Goal: Transaction & Acquisition: Subscribe to service/newsletter

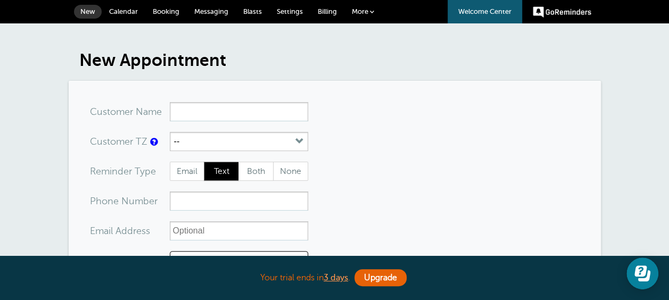
click at [553, 12] on link "GoReminders" at bounding box center [561, 11] width 59 height 23
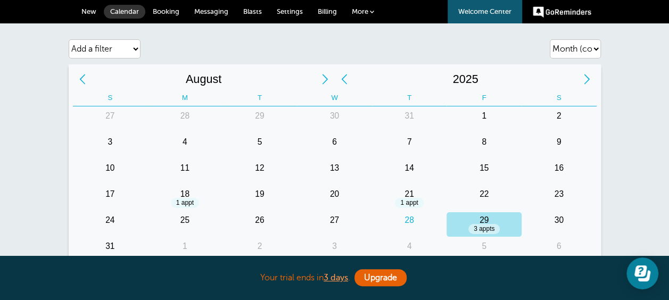
click at [291, 13] on span "Settings" at bounding box center [290, 11] width 26 height 8
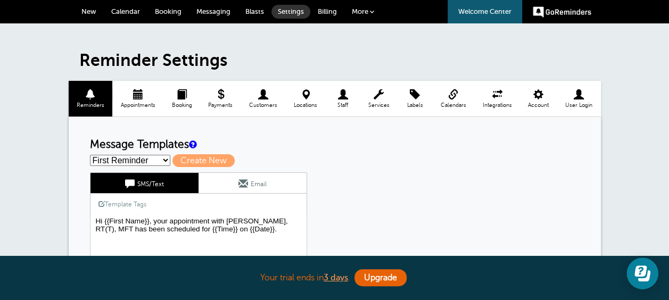
click at [253, 11] on span "Blasts" at bounding box center [254, 11] width 19 height 8
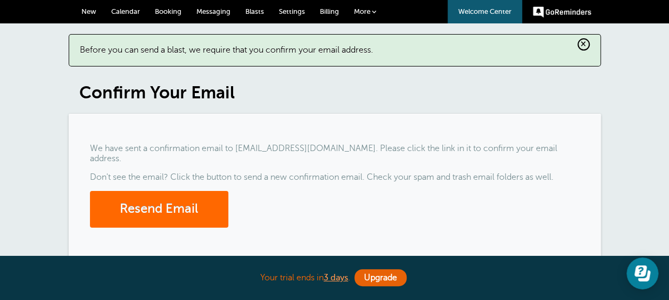
click at [189, 95] on h1 "Confirm Your Email" at bounding box center [339, 92] width 521 height 20
click at [147, 195] on button "Resend Email" at bounding box center [159, 209] width 138 height 37
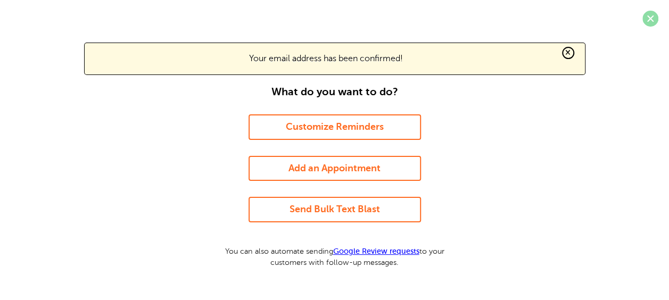
click at [650, 15] on span at bounding box center [650, 19] width 16 height 16
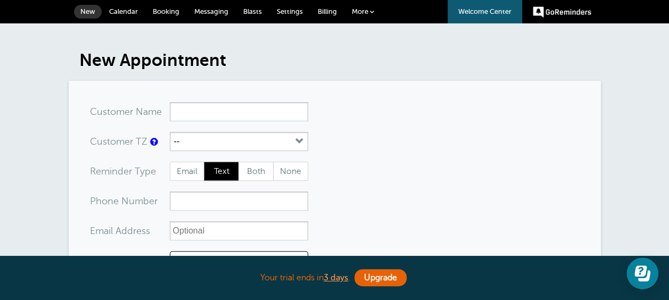
click at [254, 12] on span "Blasts" at bounding box center [252, 11] width 19 height 8
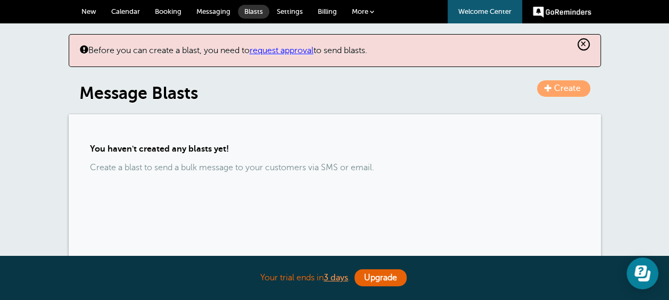
click at [306, 50] on link "request approval" at bounding box center [281, 51] width 64 height 10
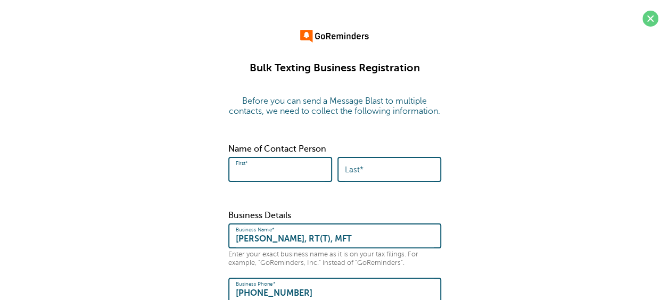
click at [272, 180] on input "First*" at bounding box center [280, 169] width 89 height 23
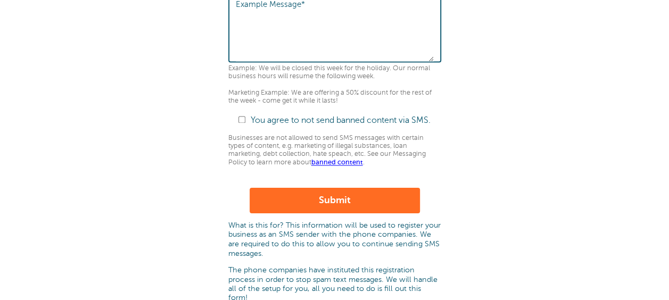
scroll to position [697, 0]
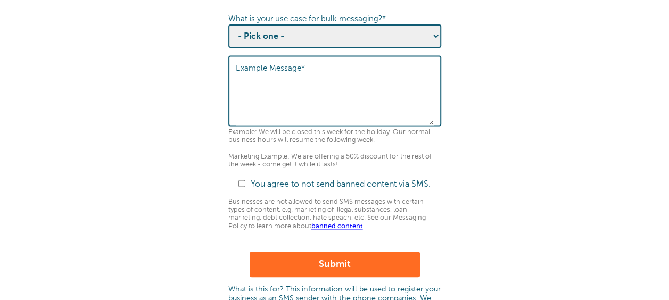
click at [241, 187] on input "You agree to not send banned content via SMS." at bounding box center [241, 183] width 7 height 7
checkbox input "true"
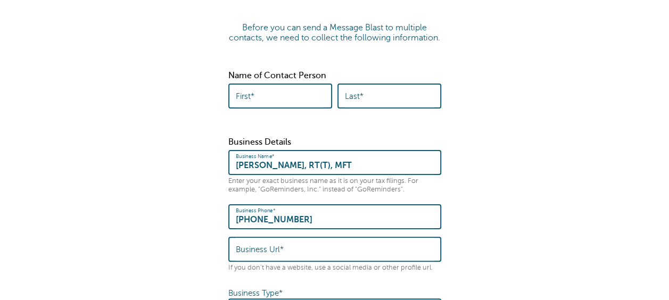
scroll to position [59, 0]
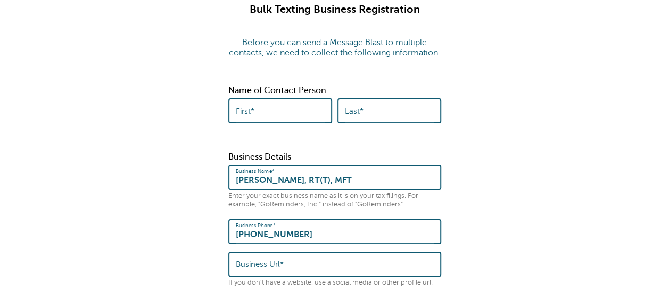
click at [275, 122] on input "First*" at bounding box center [280, 110] width 89 height 23
type input "Heidi"
click at [355, 116] on label "Last*" at bounding box center [354, 111] width 19 height 10
click at [355, 120] on input "Last*" at bounding box center [389, 110] width 89 height 23
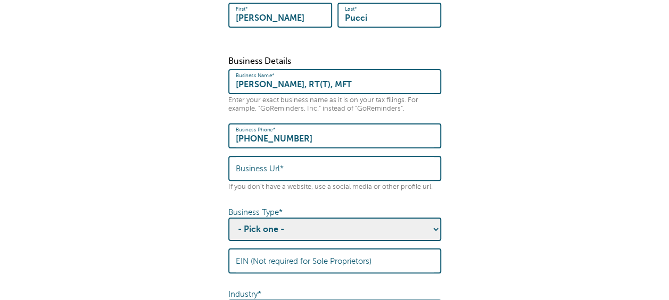
scroll to position [165, 0]
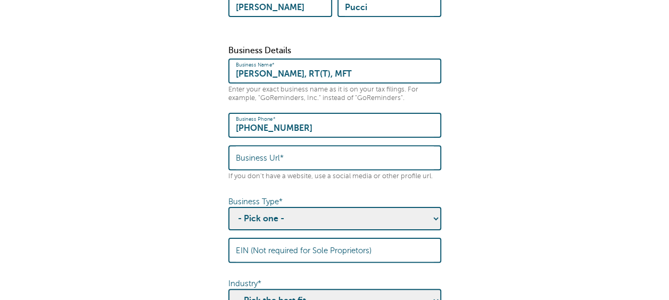
type input "Pucci"
click at [296, 169] on input "Business Url*" at bounding box center [335, 157] width 198 height 23
type input "www.psychologytoday.com"
click at [305, 229] on select "- Pick one - Sole Proprietorship Partnership Limited Liability Corporation Co-o…" at bounding box center [334, 218] width 213 height 23
select select "Sole Proprietorship"
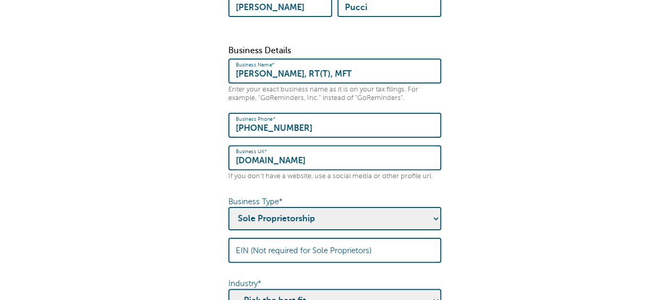
click at [228, 216] on select "- Pick one - Sole Proprietorship Partnership Limited Liability Corporation Co-o…" at bounding box center [334, 218] width 213 height 23
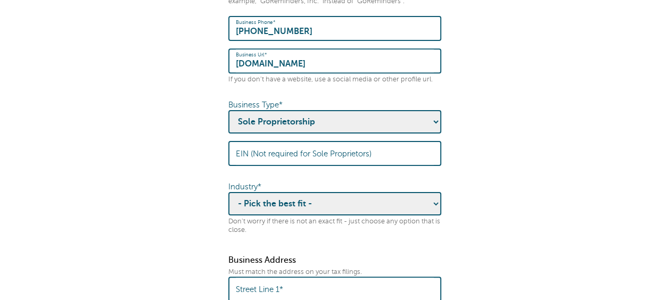
scroll to position [271, 0]
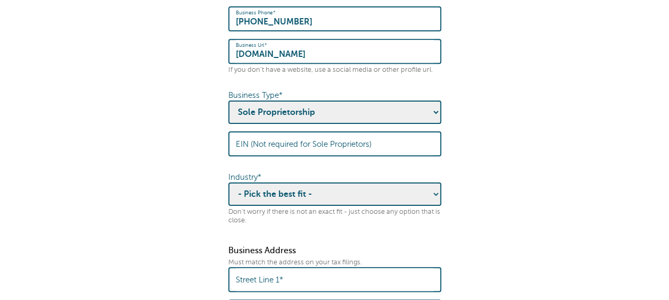
click at [433, 202] on select "- Pick the best fit - Agriculture Automotive Banking Consumer Education Electro…" at bounding box center [334, 193] width 213 height 23
select select "HEALTHCARE"
click at [228, 192] on select "- Pick the best fit - Agriculture Automotive Banking Consumer Education Electro…" at bounding box center [334, 193] width 213 height 23
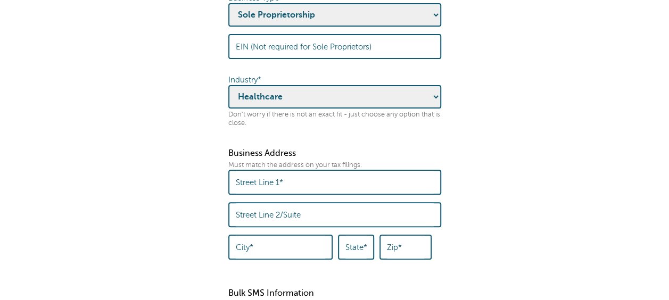
scroll to position [378, 0]
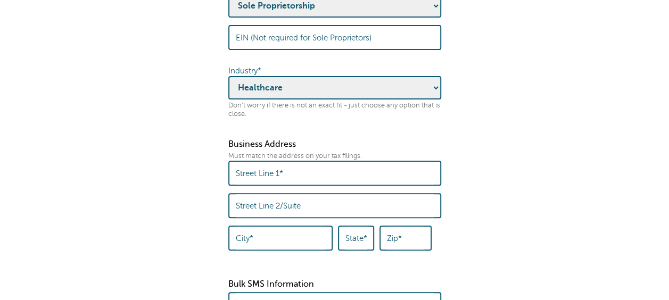
click at [306, 181] on input "Street Line 1*" at bounding box center [335, 173] width 198 height 23
type input "914 1St. West"
type input "Michael Staples, RT(T), MFT"
type input "Sonoma"
type input "95476"
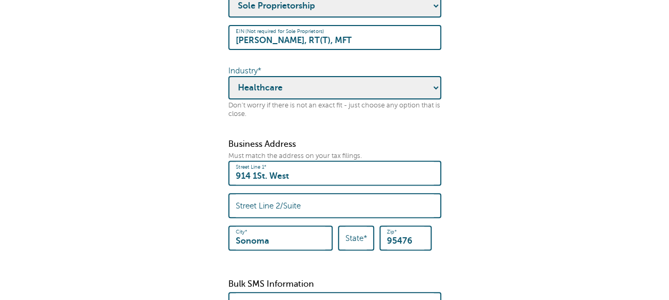
click at [366, 243] on label "State*" at bounding box center [356, 238] width 22 height 10
click at [366, 246] on input "State*" at bounding box center [355, 238] width 21 height 23
type input "CA"
click at [526, 196] on fieldset "Before you can send a Message Blast to multiple contacts, we need to collect th…" at bounding box center [334, 256] width 647 height 1092
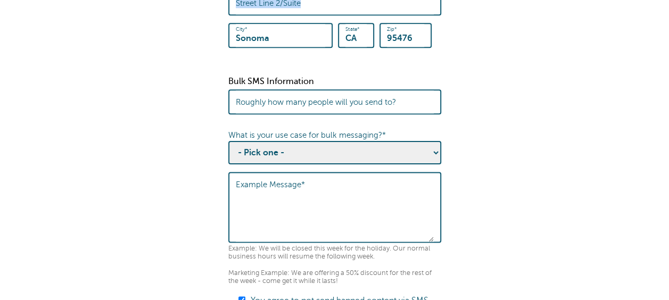
scroll to position [590, 0]
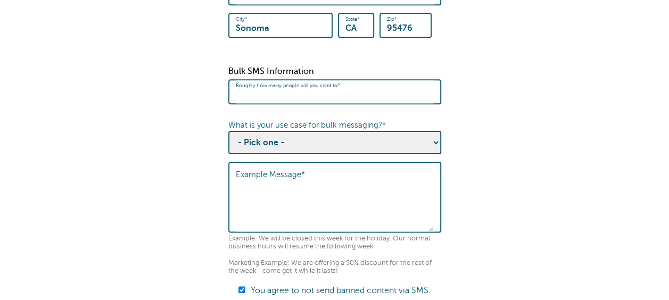
click at [403, 101] on input "Roughly how many people will you send to?" at bounding box center [335, 91] width 198 height 23
type input "10"
click at [435, 152] on select "- Pick one - Sending notifications of business updates Sending marketing offers…" at bounding box center [334, 142] width 213 height 23
select select "Business Updates"
click at [228, 140] on select "- Pick one - Sending notifications of business updates Sending marketing offers…" at bounding box center [334, 142] width 213 height 23
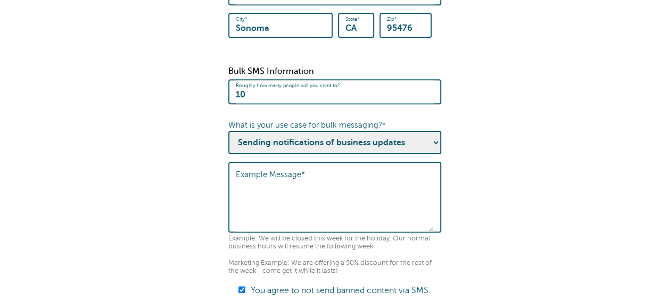
click at [312, 187] on textarea "Example Message*" at bounding box center [335, 198] width 198 height 66
type textarea "Your next meeting with Michael will be on XX/XX/XXXX."
click at [546, 224] on fieldset "Before you can send a Message Blast to multiple contacts, we need to collect th…" at bounding box center [334, 43] width 647 height 1092
drag, startPoint x: 424, startPoint y: 189, endPoint x: 230, endPoint y: 182, distance: 194.3
click at [230, 182] on div "Example Message* Your next meeting with Michael will be on XX/XX/XXXX." at bounding box center [334, 197] width 213 height 71
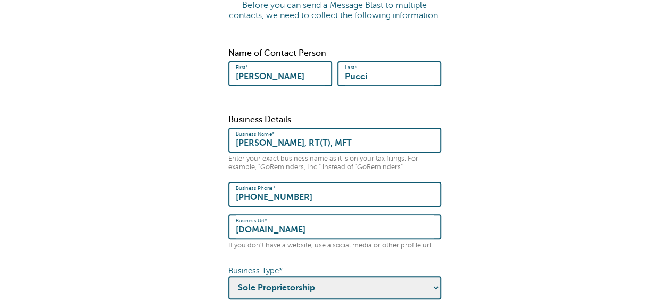
scroll to position [106, 0]
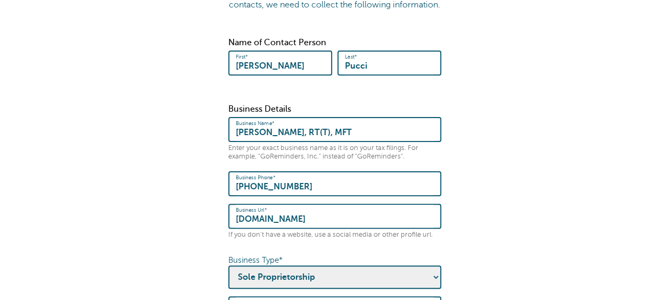
drag, startPoint x: 269, startPoint y: 74, endPoint x: 206, endPoint y: 69, distance: 63.5
type input "Valerie"
drag, startPoint x: 377, startPoint y: 78, endPoint x: 305, endPoint y: 65, distance: 72.4
click at [305, 65] on div "First* Valerie Last* Pucci" at bounding box center [334, 67] width 213 height 32
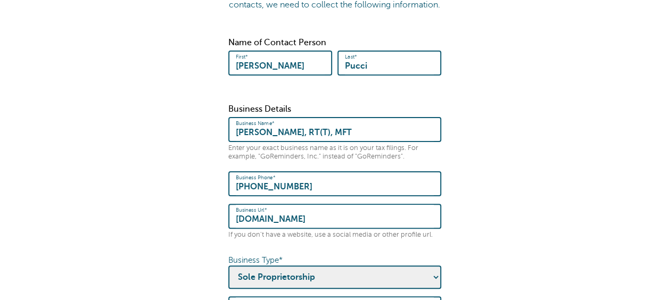
type input "k"
type input "Hinard"
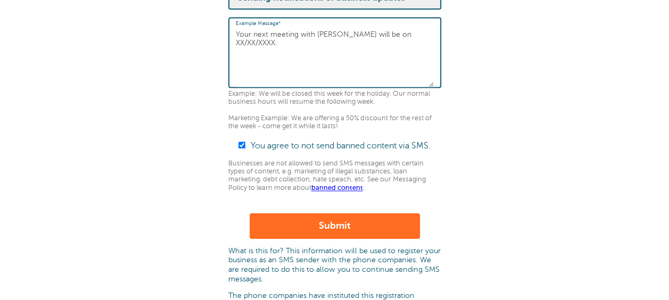
scroll to position [745, 0]
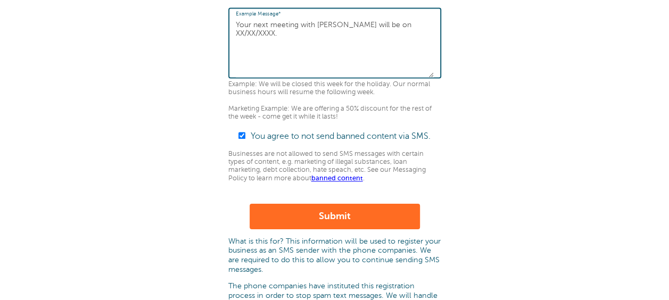
click at [366, 221] on button "Submit" at bounding box center [334, 217] width 170 height 26
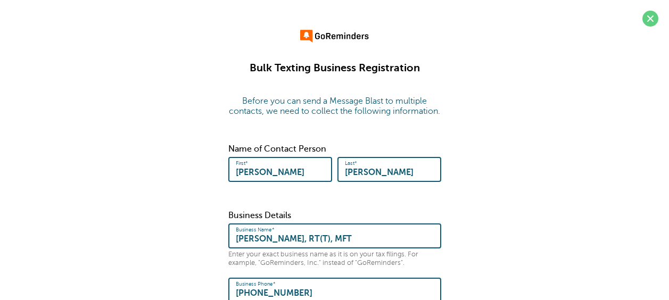
scroll to position [334, 0]
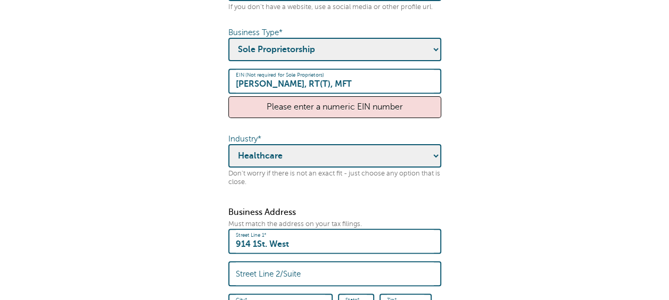
click at [356, 117] on div "Please enter a numeric EIN number" at bounding box center [334, 107] width 213 height 22
click at [363, 116] on div "Please enter a numeric EIN number" at bounding box center [334, 107] width 213 height 22
drag, startPoint x: 354, startPoint y: 93, endPoint x: 211, endPoint y: 84, distance: 143.3
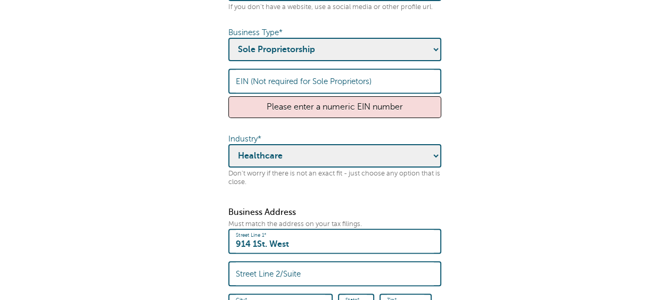
click at [404, 163] on select "- Pick the best fit - Agriculture Automotive Banking Consumer Education Electro…" at bounding box center [334, 155] width 213 height 23
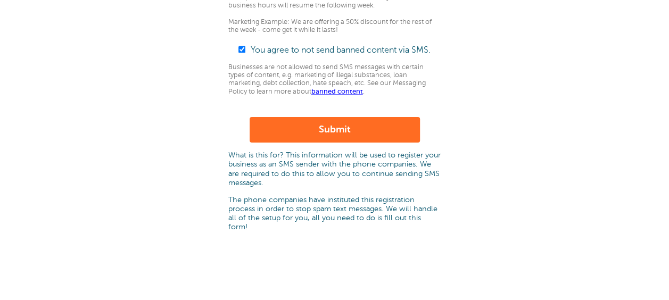
scroll to position [866, 0]
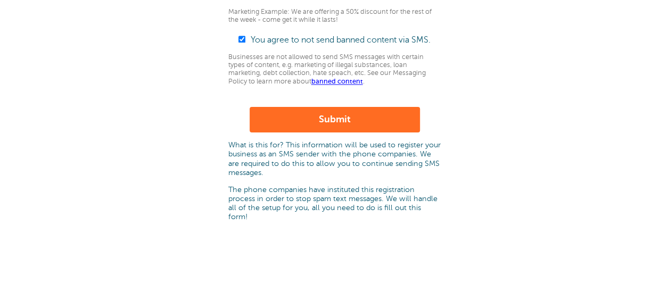
click at [342, 126] on button "Submit" at bounding box center [334, 120] width 170 height 26
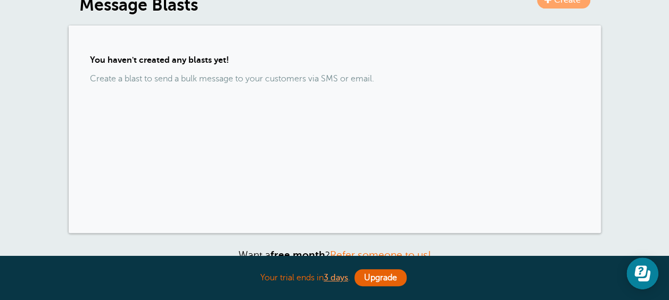
scroll to position [213, 0]
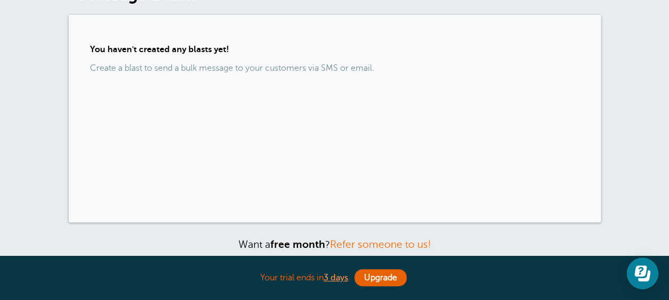
click at [90, 68] on p "Create a blast to send a bulk message to your customers via SMS or email." at bounding box center [334, 68] width 489 height 10
click at [107, 47] on strong "You haven't created any blasts yet!" at bounding box center [159, 50] width 139 height 10
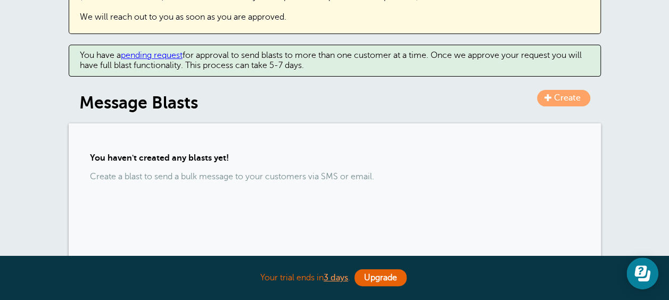
scroll to position [106, 0]
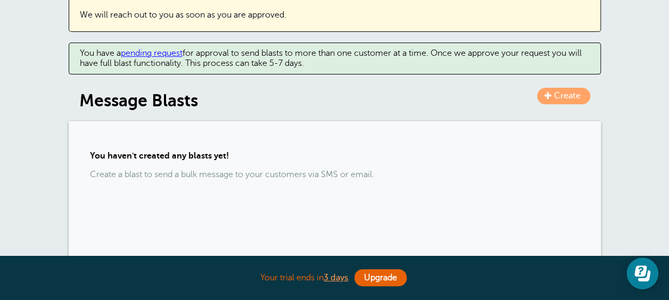
click at [548, 91] on span at bounding box center [547, 94] width 7 height 7
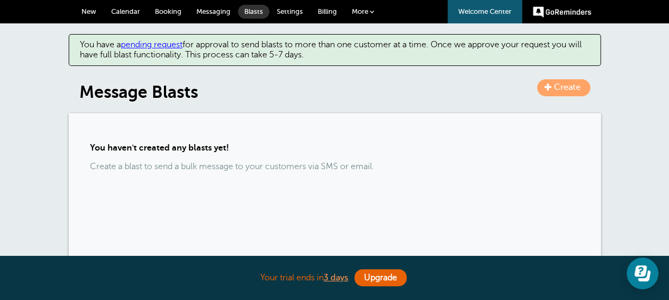
click at [212, 164] on p "Create a blast to send a bulk message to your customers via SMS or email." at bounding box center [334, 167] width 489 height 10
click at [387, 279] on link "Upgrade" at bounding box center [380, 277] width 52 height 17
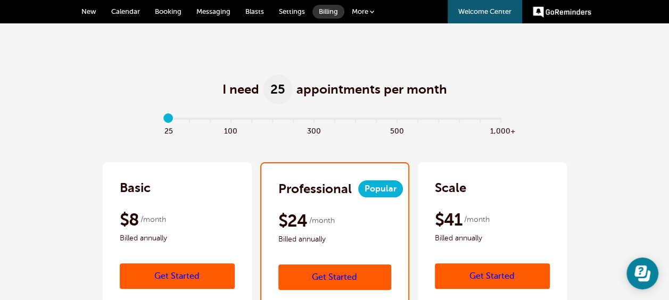
click at [187, 271] on link "Get Started" at bounding box center [177, 276] width 115 height 26
